Goal: Contribute content: Add original content to the website for others to see

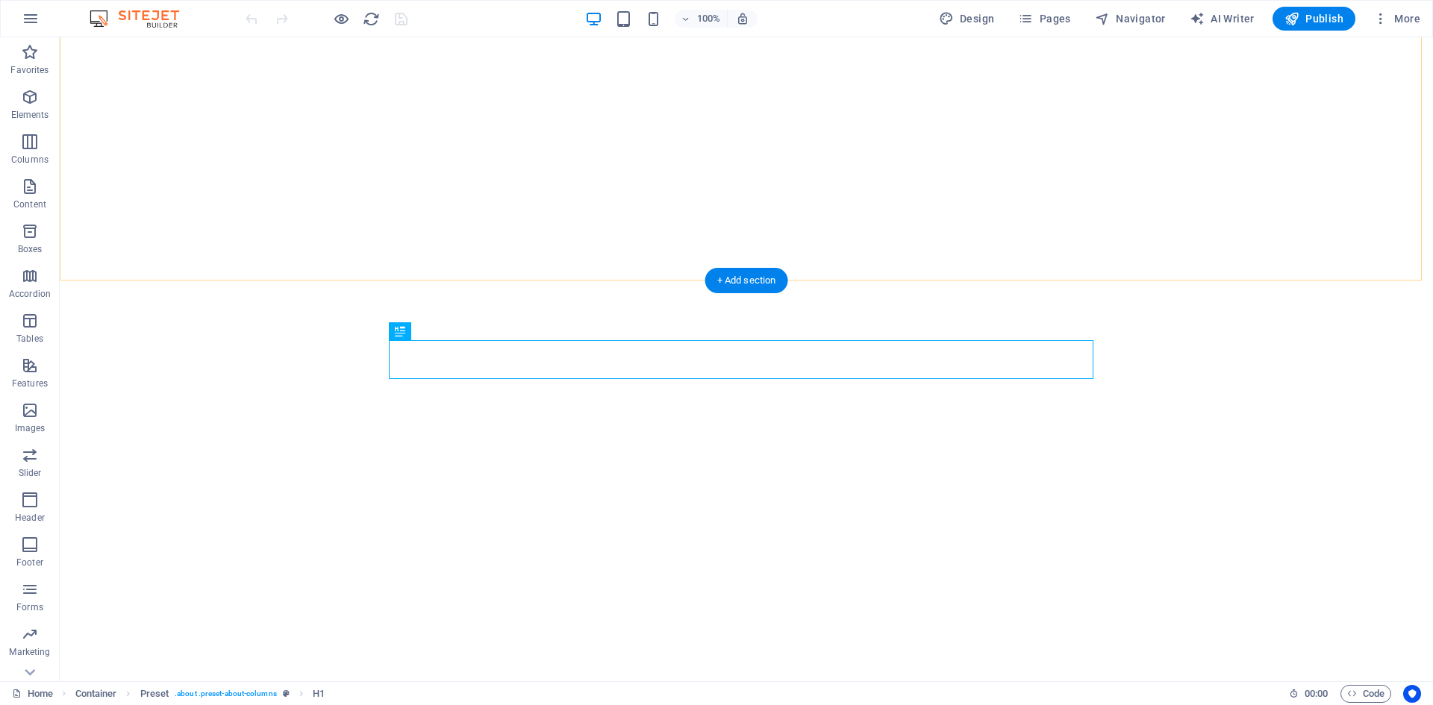
scroll to position [446, 0]
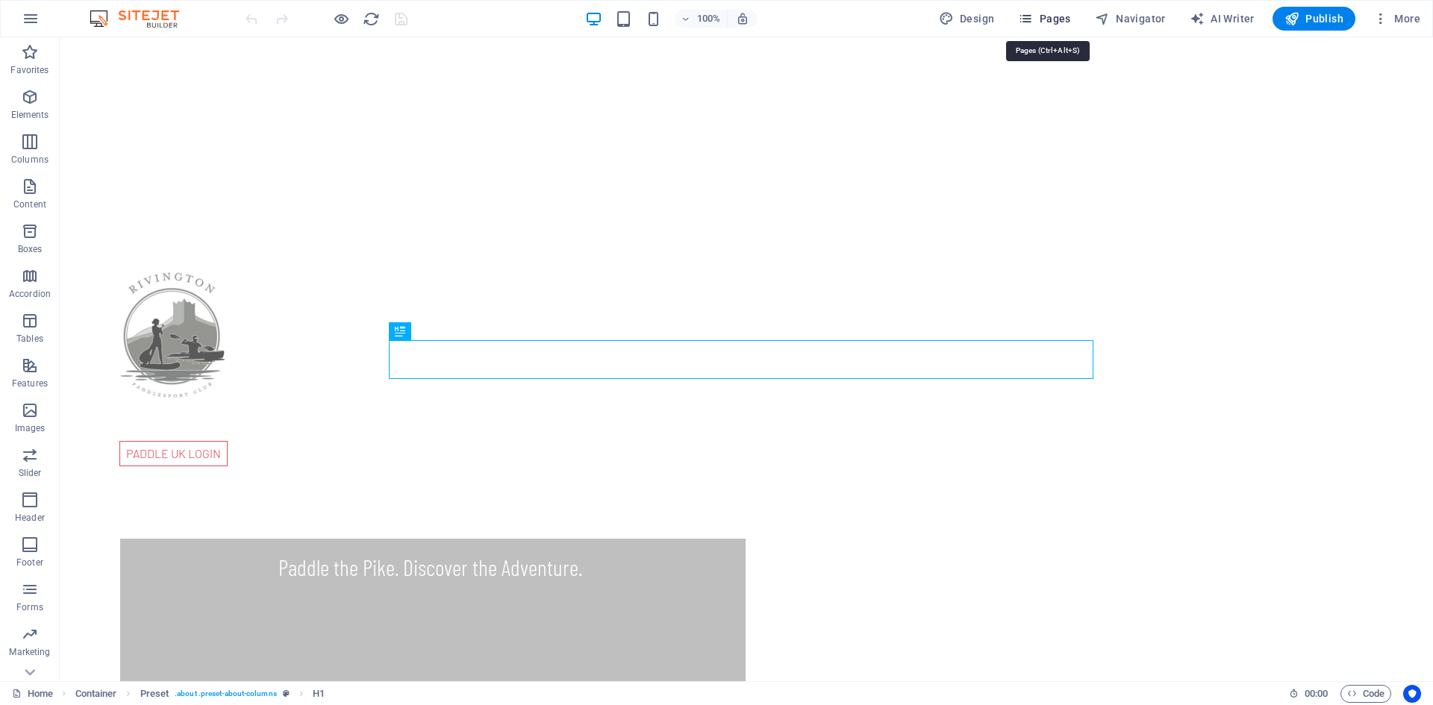
click at [1055, 22] on span "Pages" at bounding box center [1044, 18] width 52 height 15
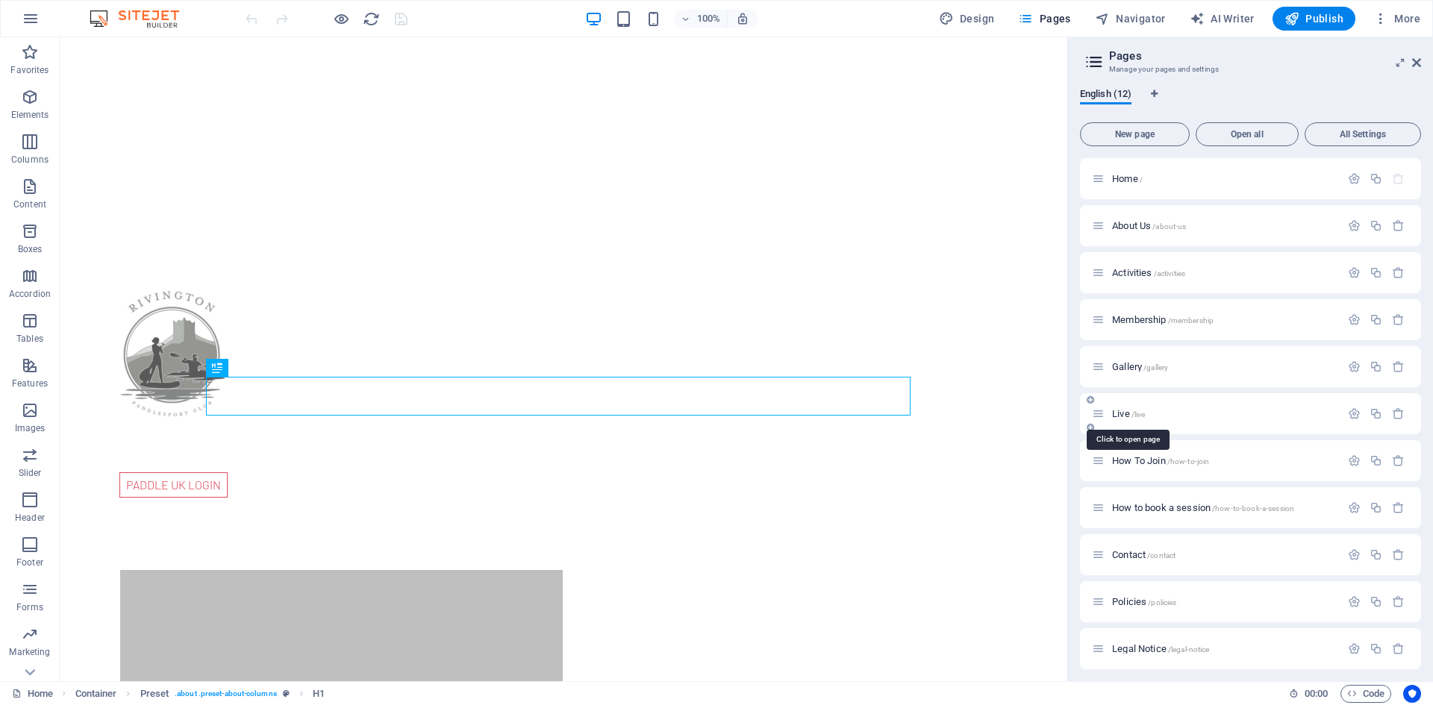
click at [1124, 413] on span "Live /live" at bounding box center [1128, 413] width 33 height 11
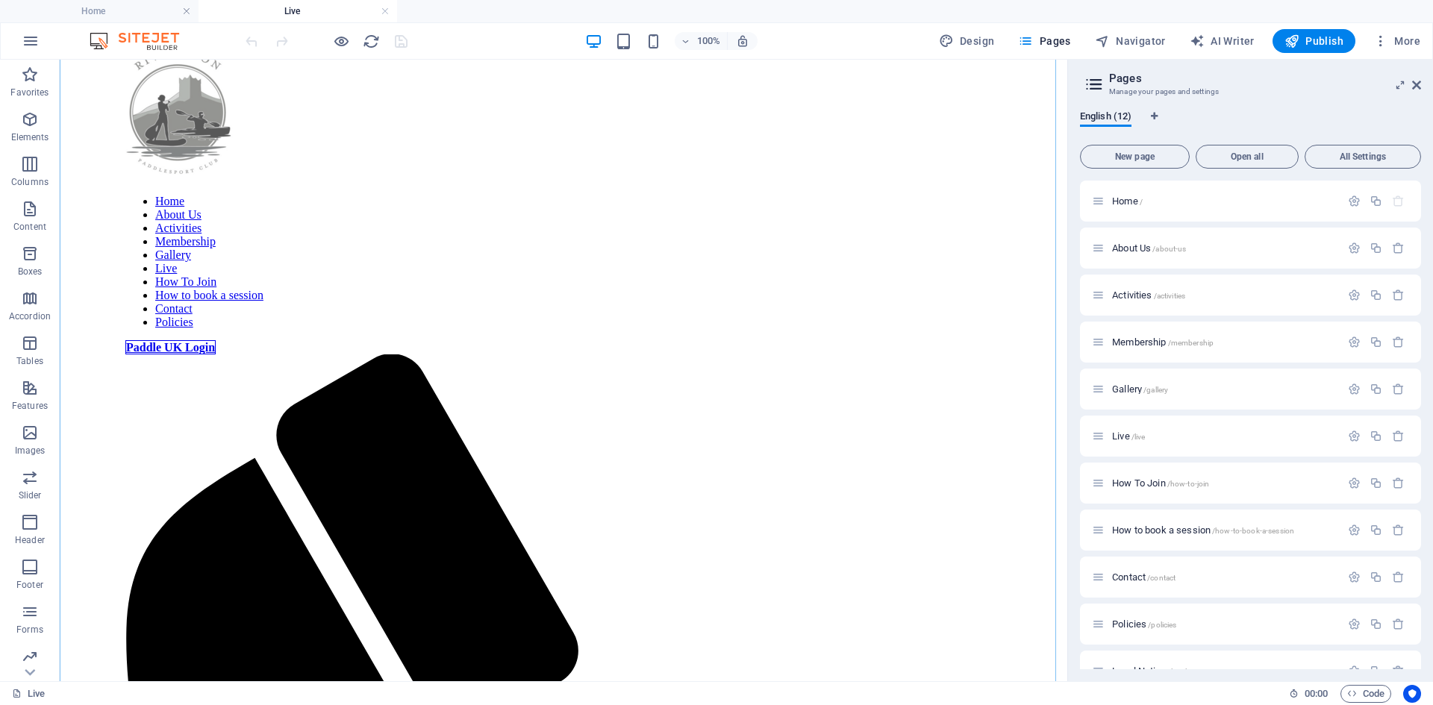
scroll to position [448, 0]
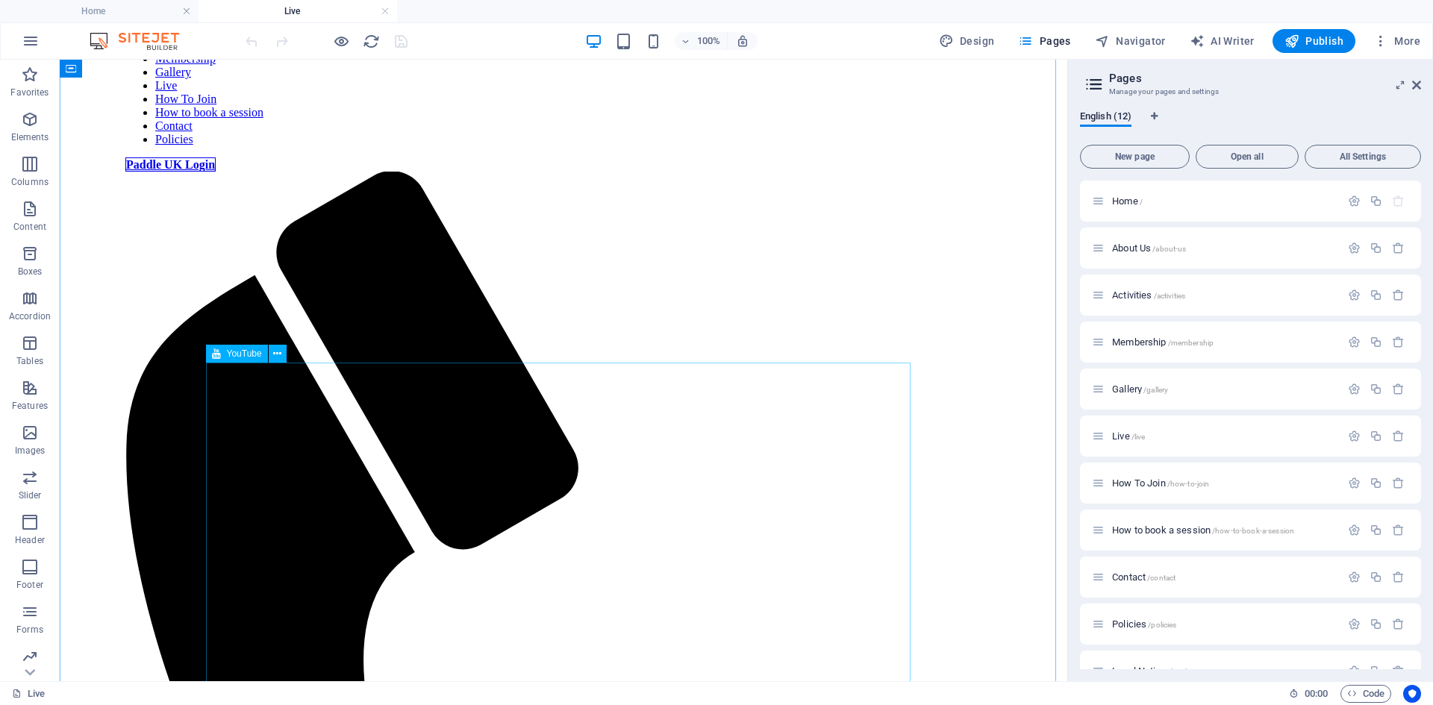
click at [245, 356] on span "YouTube" at bounding box center [244, 353] width 35 height 9
select select "ar16_9"
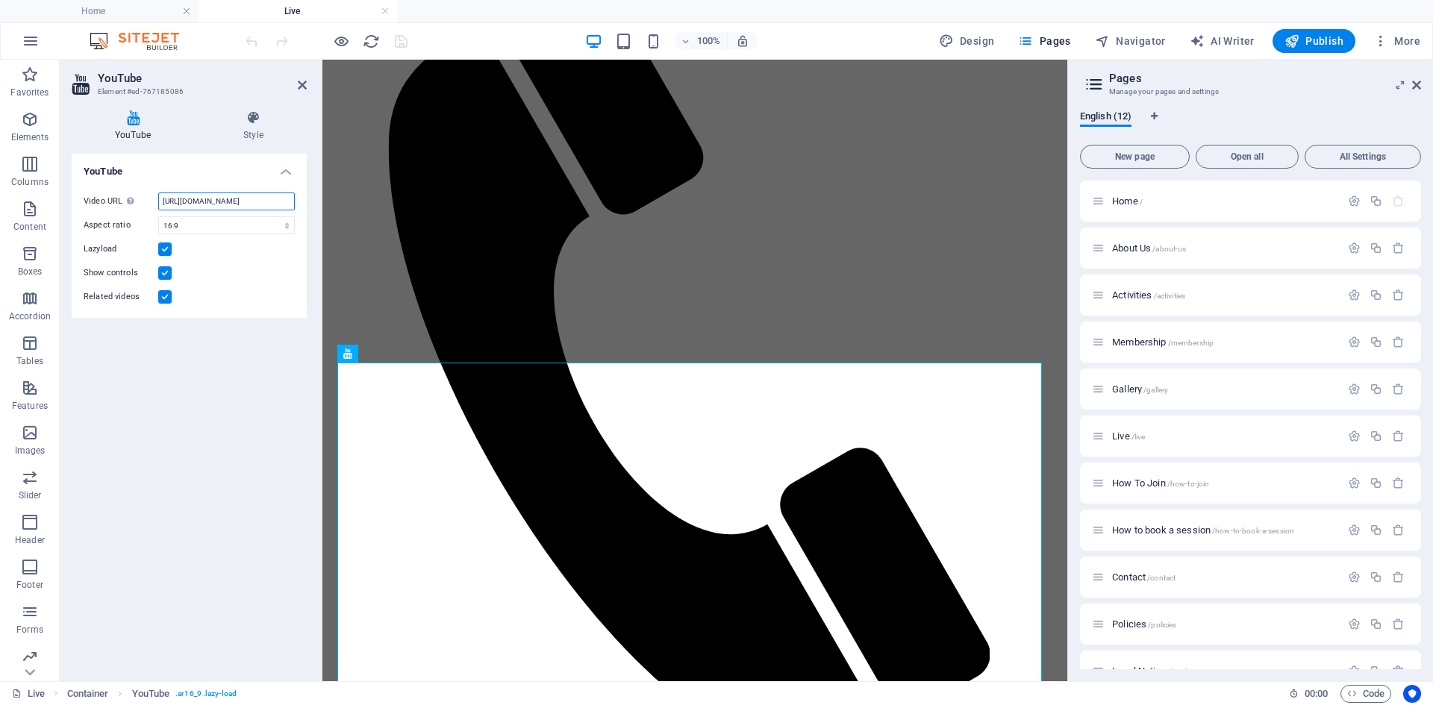
click at [235, 196] on input "[URL][DOMAIN_NAME]" at bounding box center [226, 202] width 137 height 18
paste input "oyJM-AvXImk"
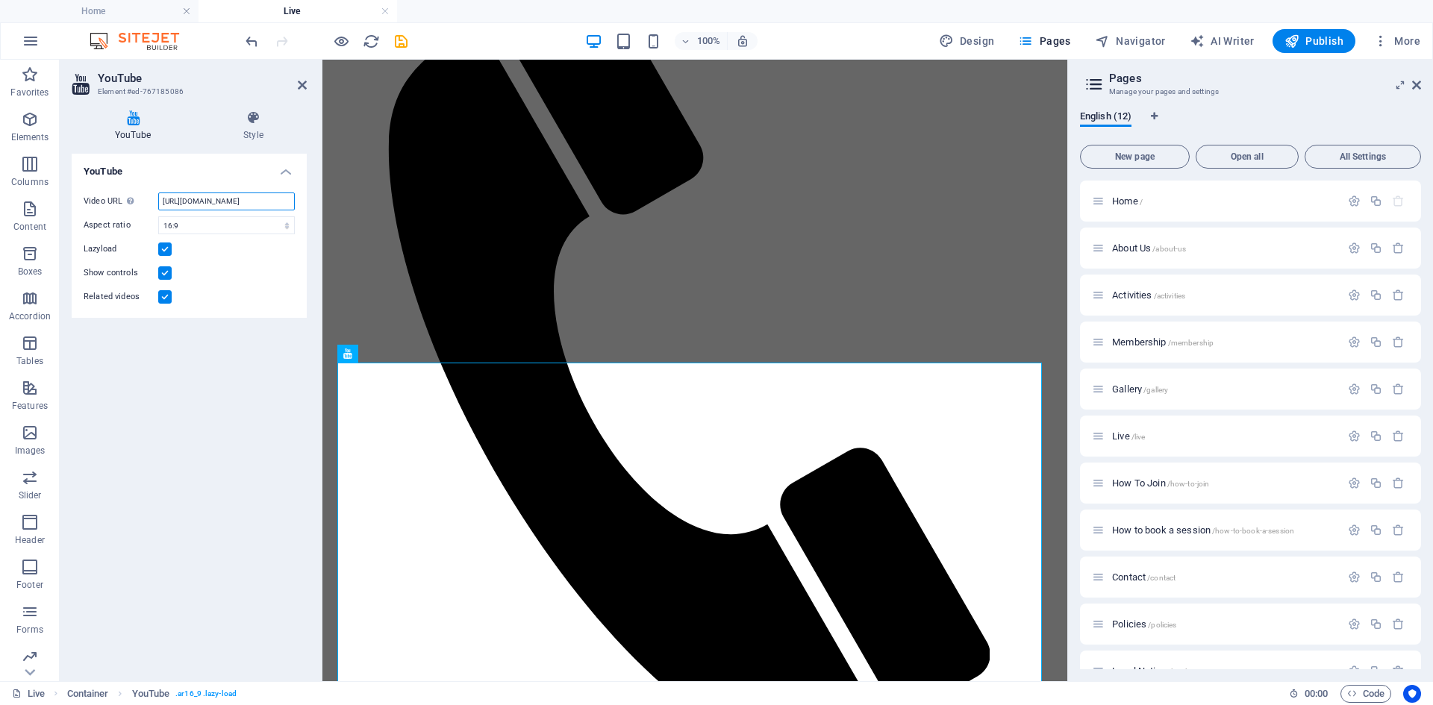
type input "[URL][DOMAIN_NAME]"
click at [229, 485] on div "YouTube Video URL Insert (or paste) a video URL. [URL][DOMAIN_NAME] Aspect rati…" at bounding box center [189, 412] width 235 height 516
click at [402, 40] on icon "save" at bounding box center [401, 41] width 17 height 17
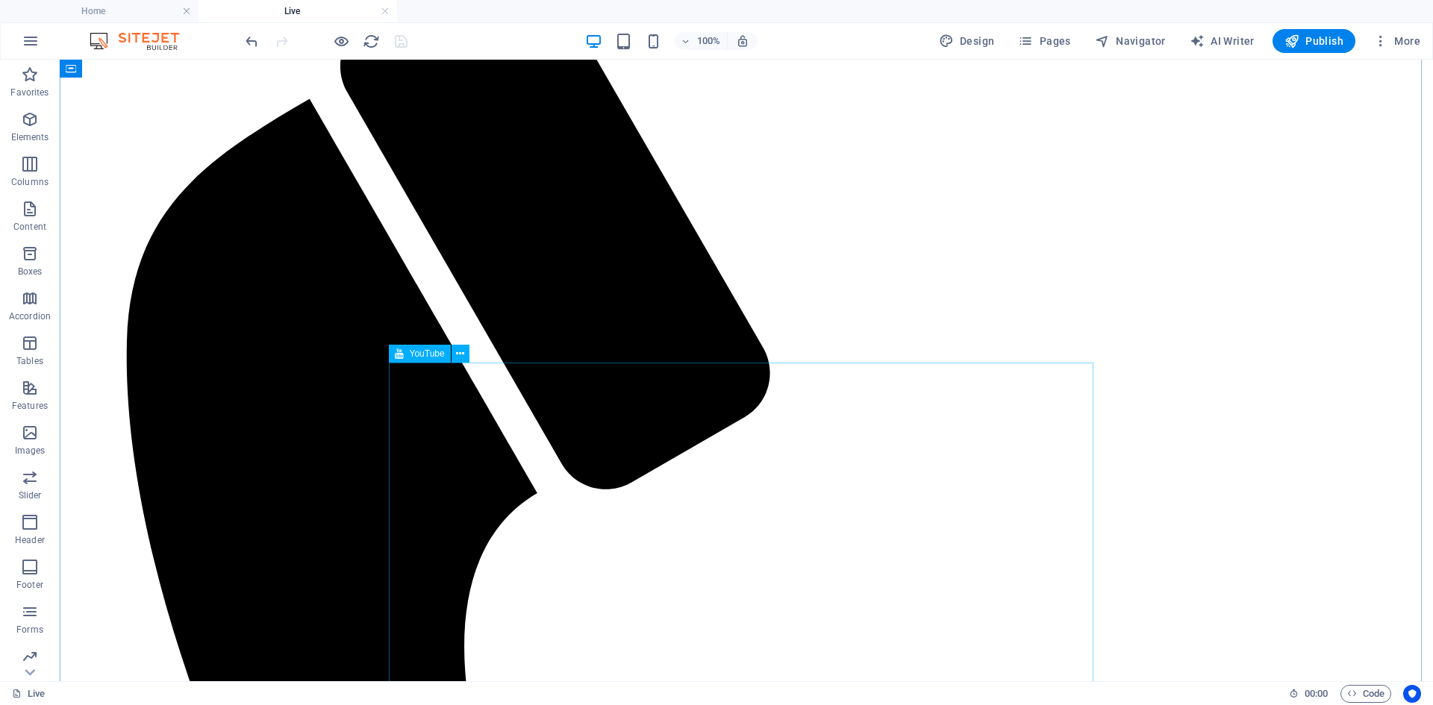
click at [1324, 41] on span "Publish" at bounding box center [1313, 41] width 59 height 15
